Goal: Book appointment/travel/reservation

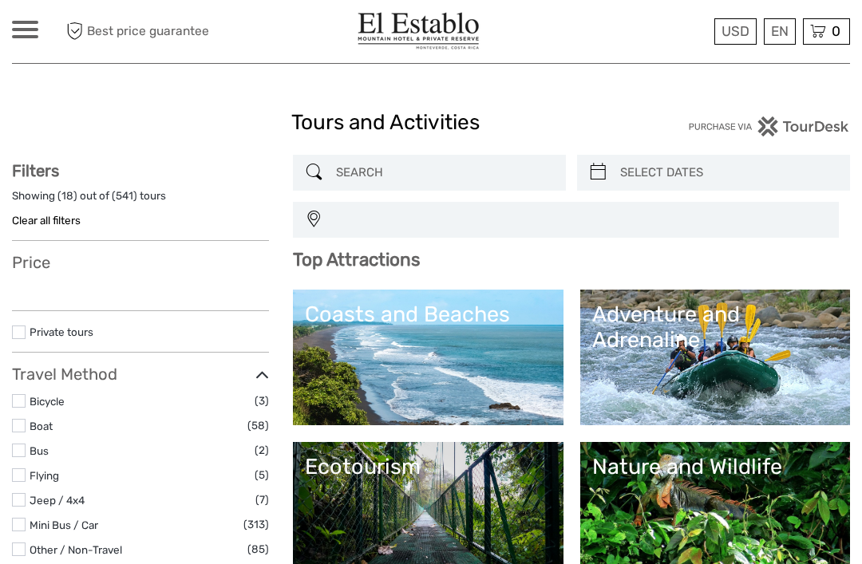
select select
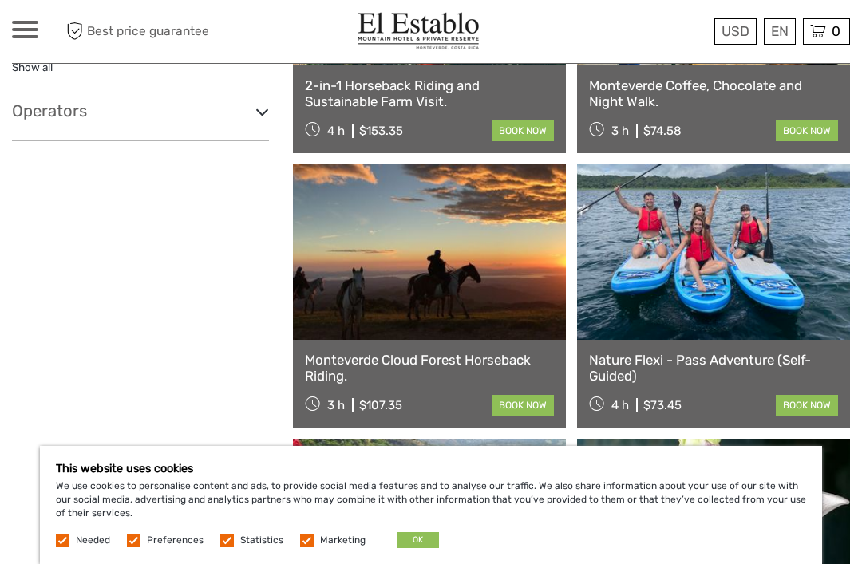
scroll to position [903, 0]
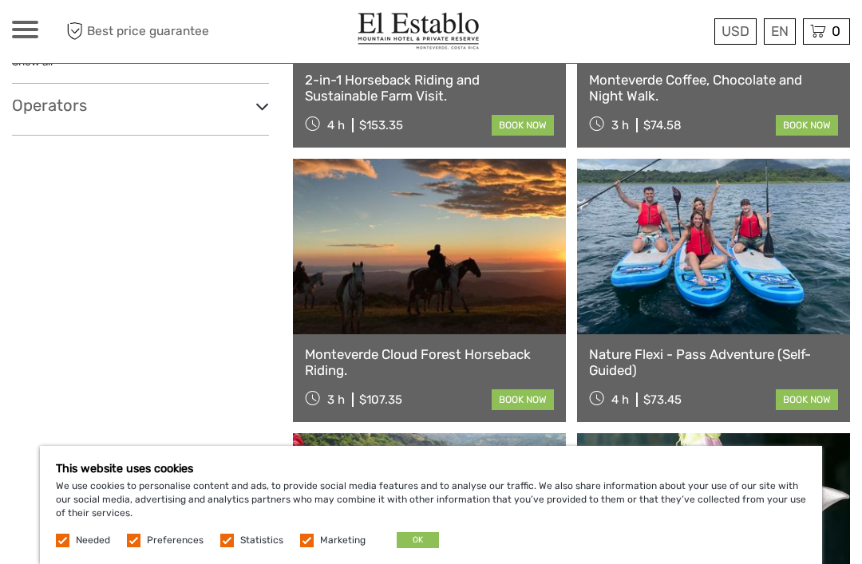
click at [423, 348] on link "Monteverde Cloud Forest Horseback Riding." at bounding box center [429, 362] width 249 height 33
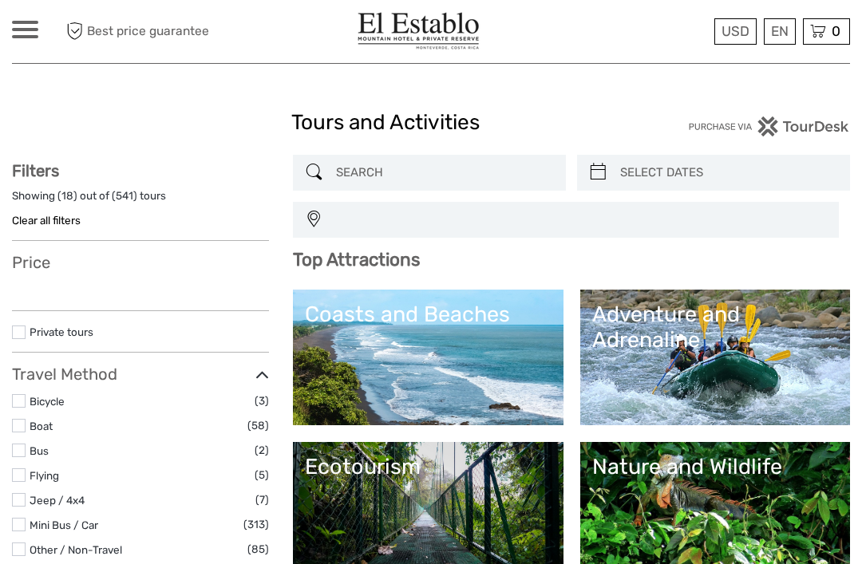
select select
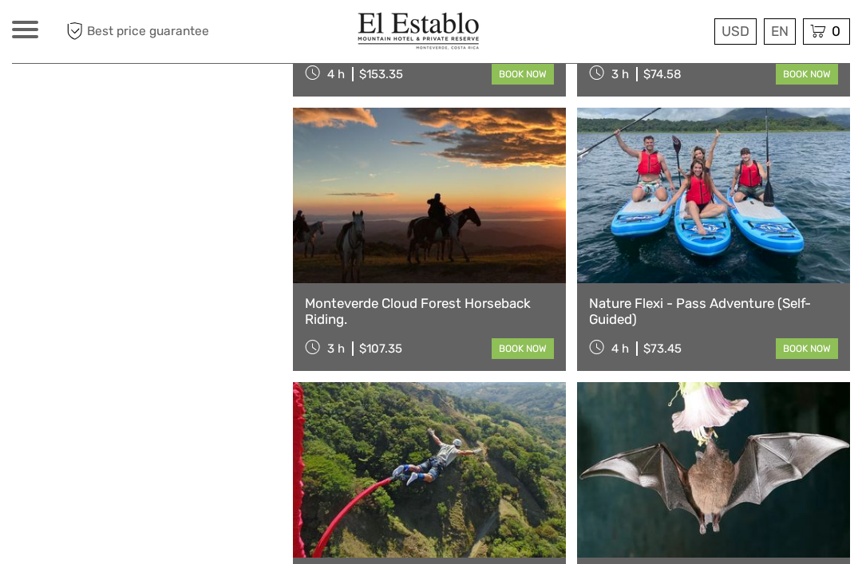
select select
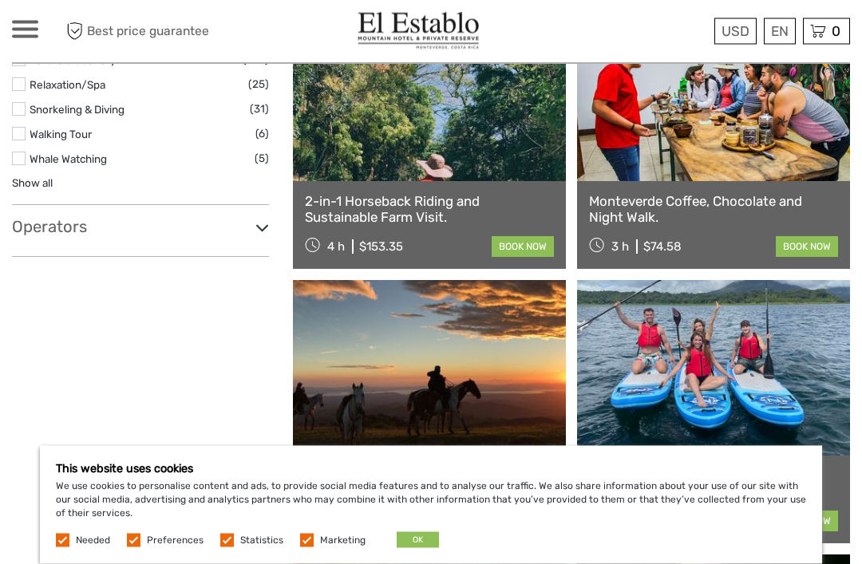
scroll to position [775, 0]
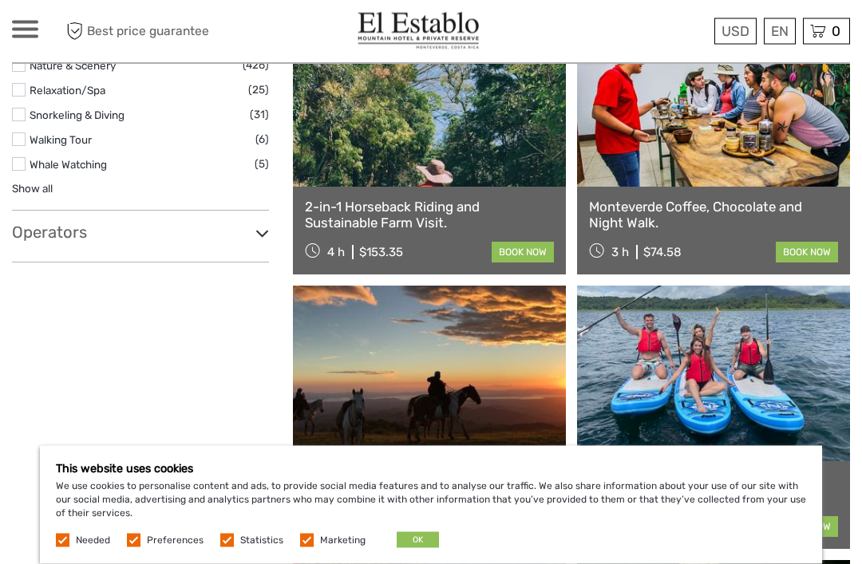
click at [444, 144] on link at bounding box center [429, 100] width 273 height 176
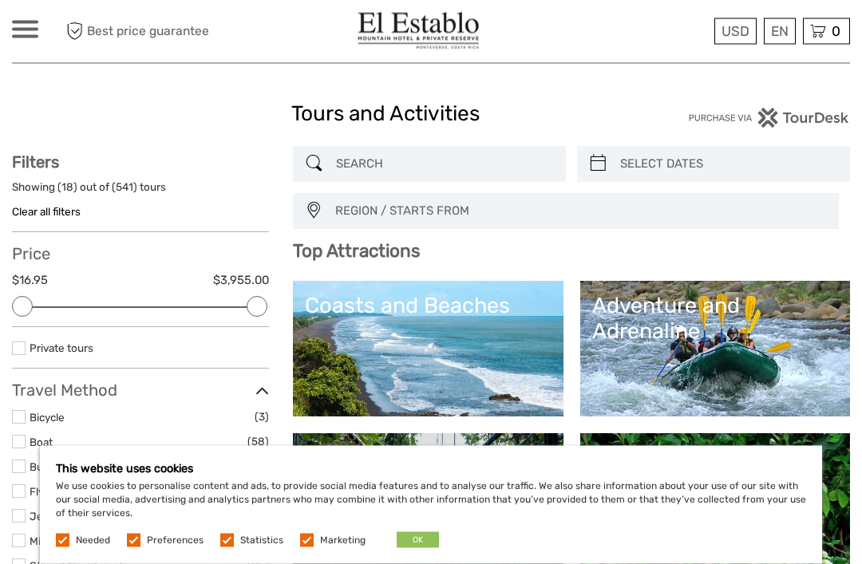
scroll to position [0, 0]
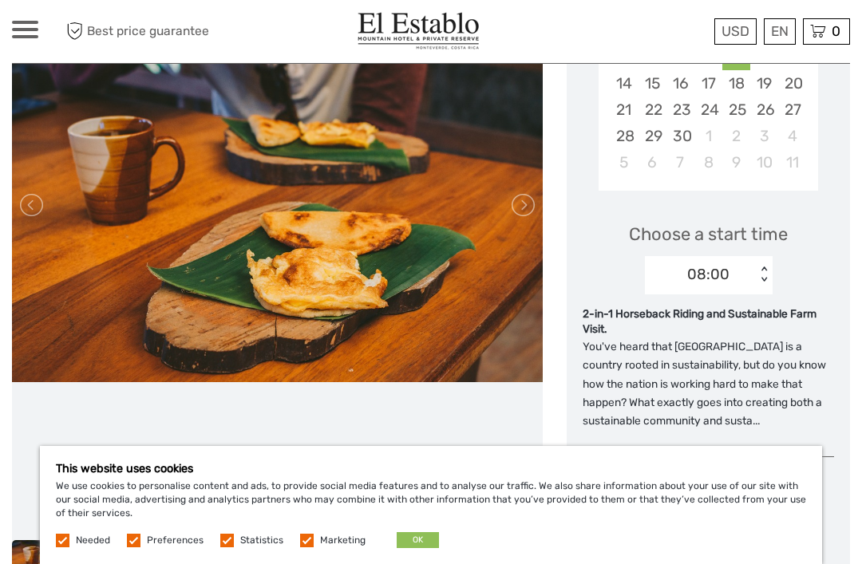
scroll to position [390, 0]
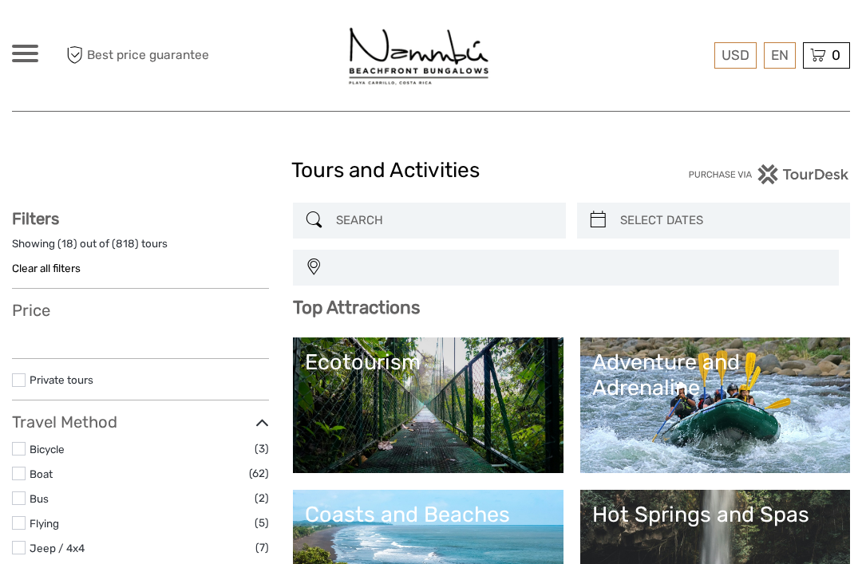
select select
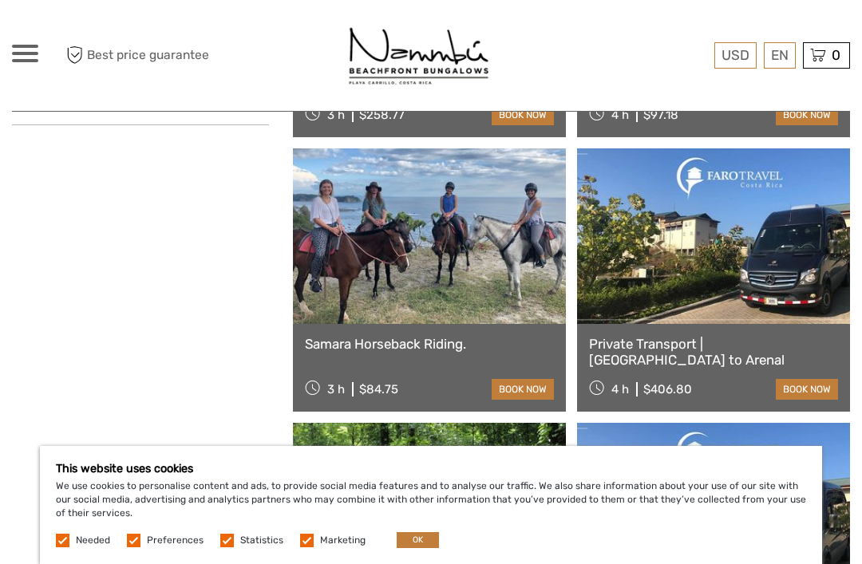
scroll to position [960, 0]
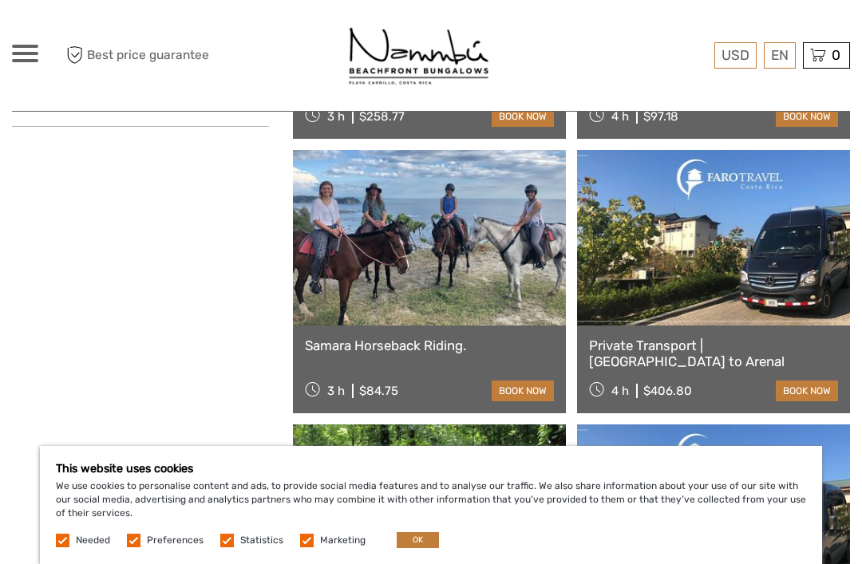
click at [437, 236] on link at bounding box center [429, 238] width 273 height 176
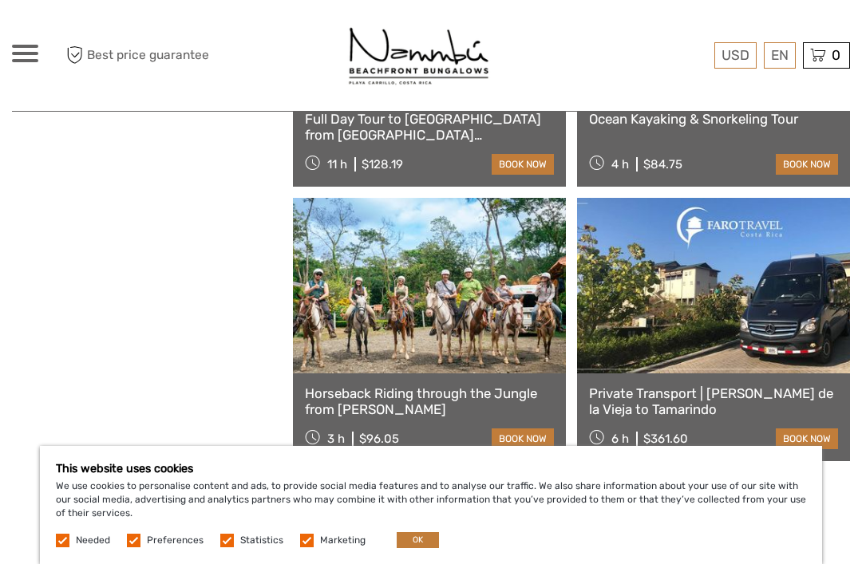
scroll to position [2835, 0]
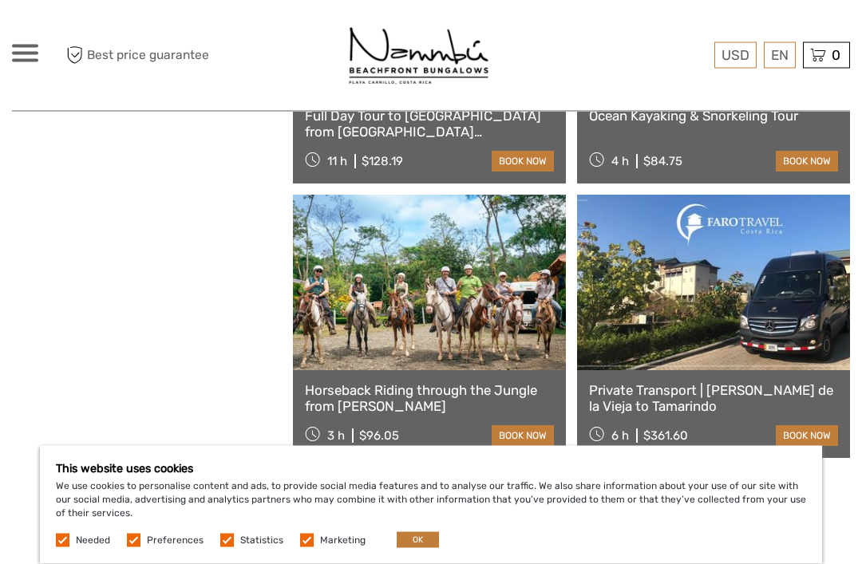
click at [459, 300] on link at bounding box center [429, 283] width 273 height 176
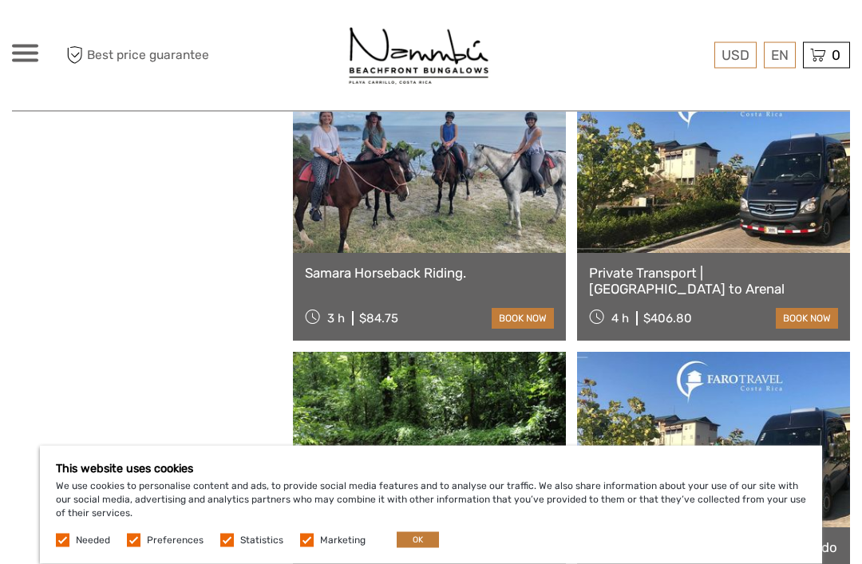
scroll to position [1017, 0]
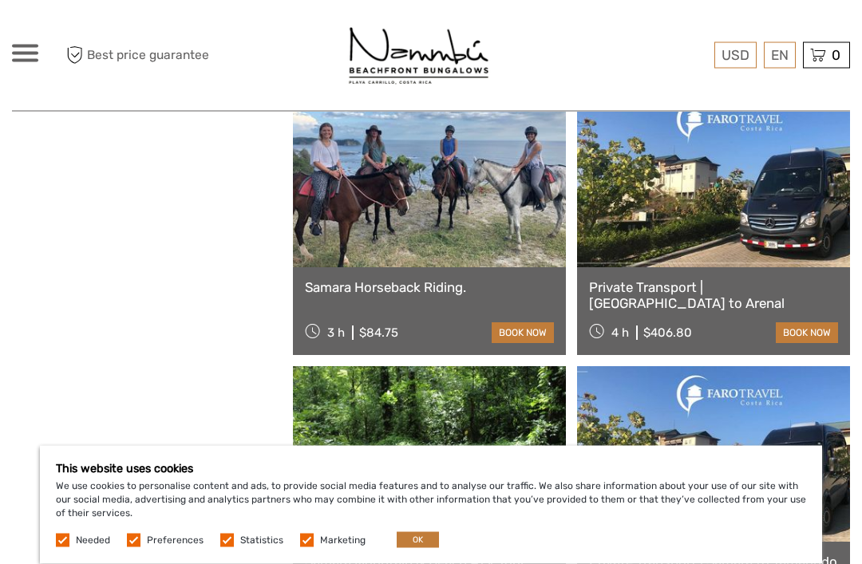
click at [425, 184] on link at bounding box center [429, 181] width 273 height 176
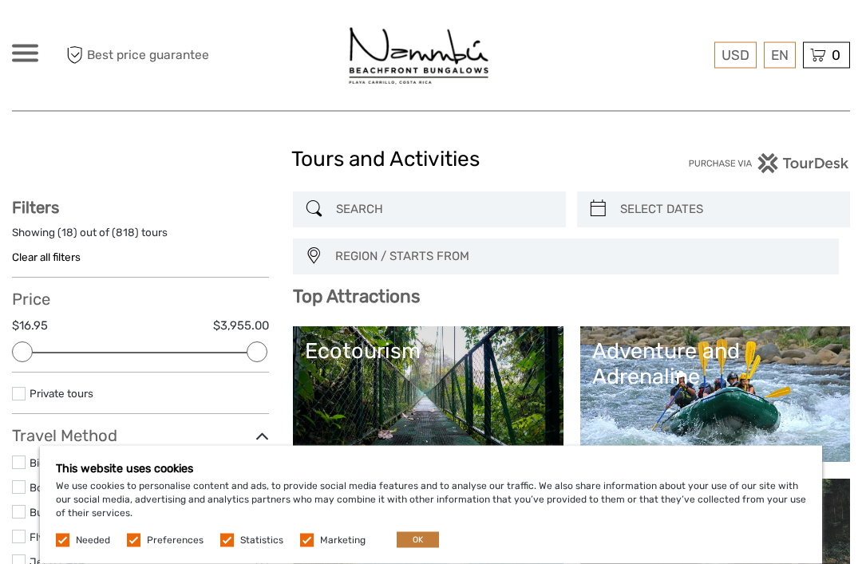
scroll to position [0, 0]
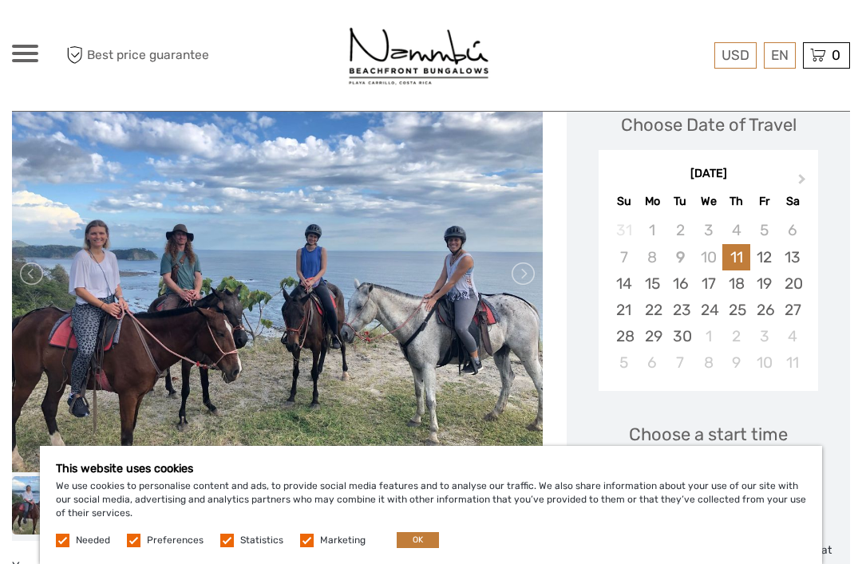
scroll to position [239, 0]
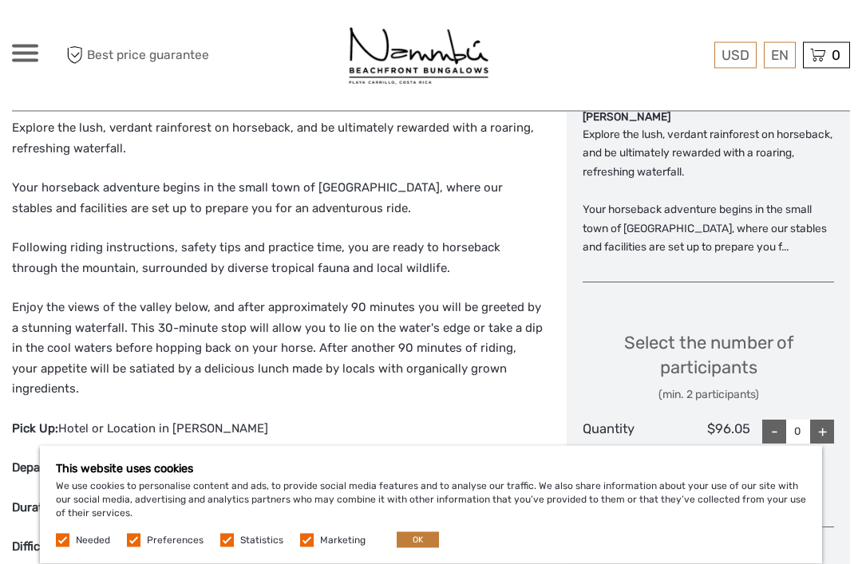
scroll to position [641, 0]
click at [547, 415] on div "Pick Up:" at bounding box center [289, 468] width 554 height 1594
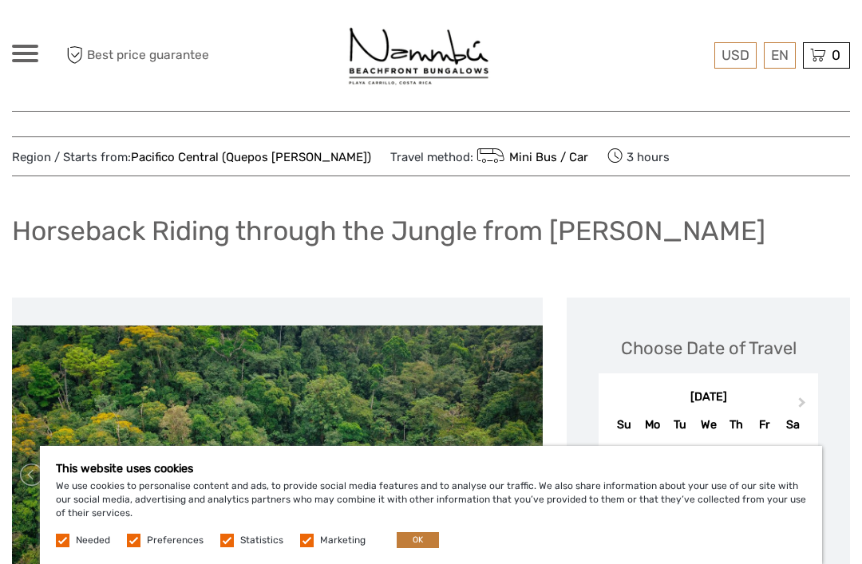
scroll to position [0, 0]
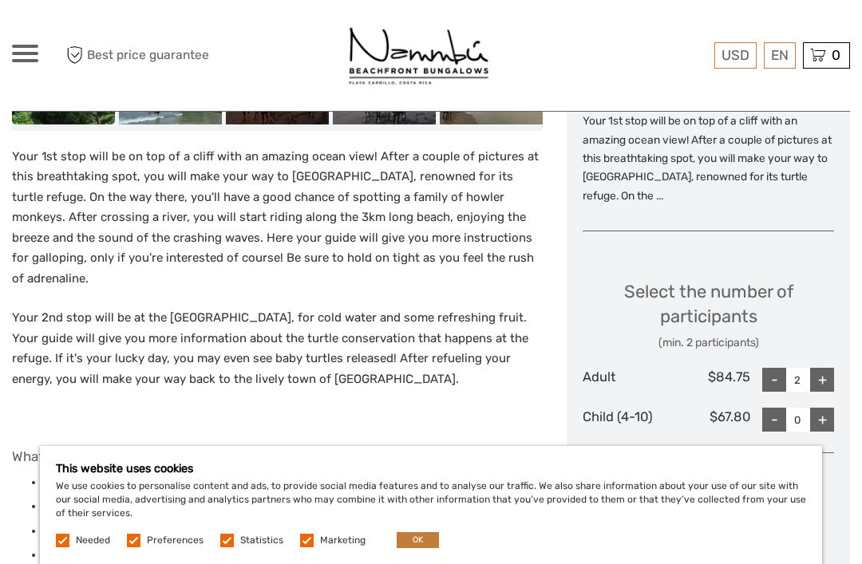
scroll to position [646, 0]
